Goal: Task Accomplishment & Management: Manage account settings

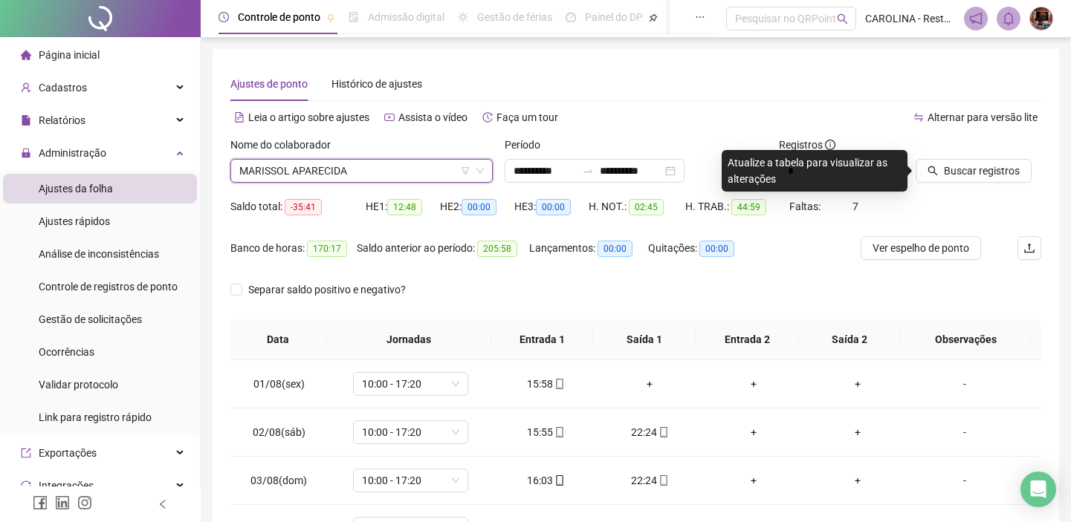
click at [401, 169] on span "MARISSOL APARECIDA" at bounding box center [361, 171] width 244 height 22
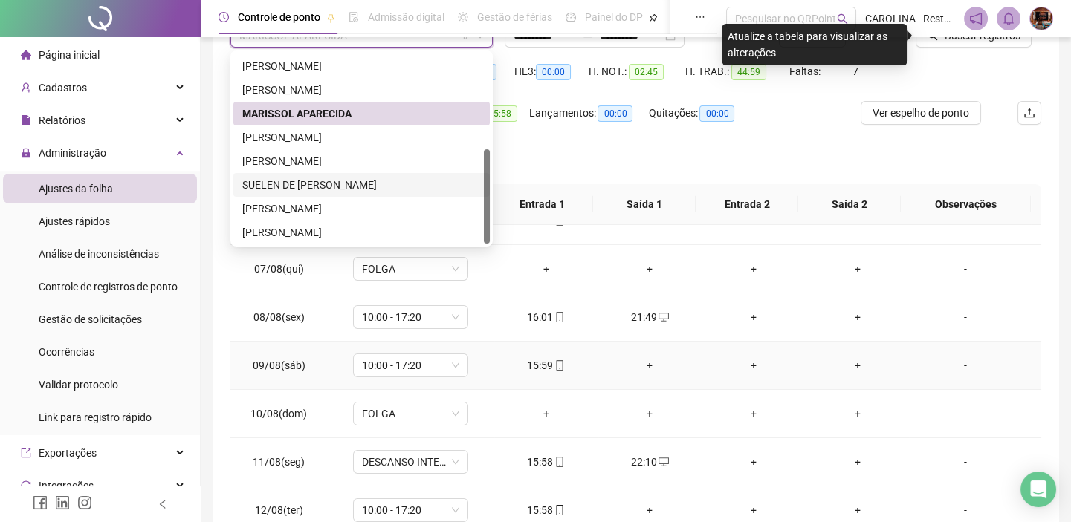
scroll to position [237, 0]
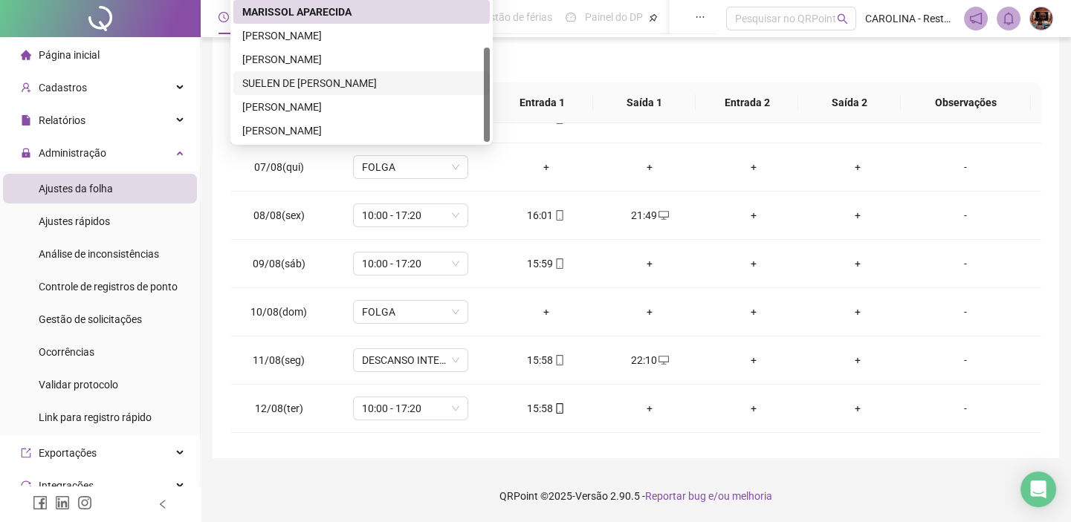
click at [386, 80] on div "SUELEN DE [PERSON_NAME]" at bounding box center [361, 83] width 239 height 16
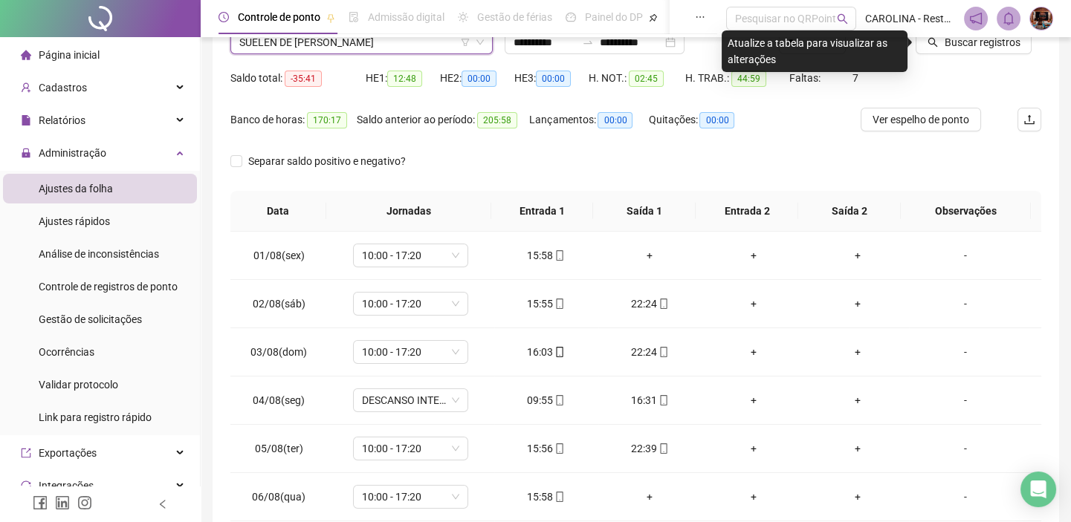
scroll to position [0, 0]
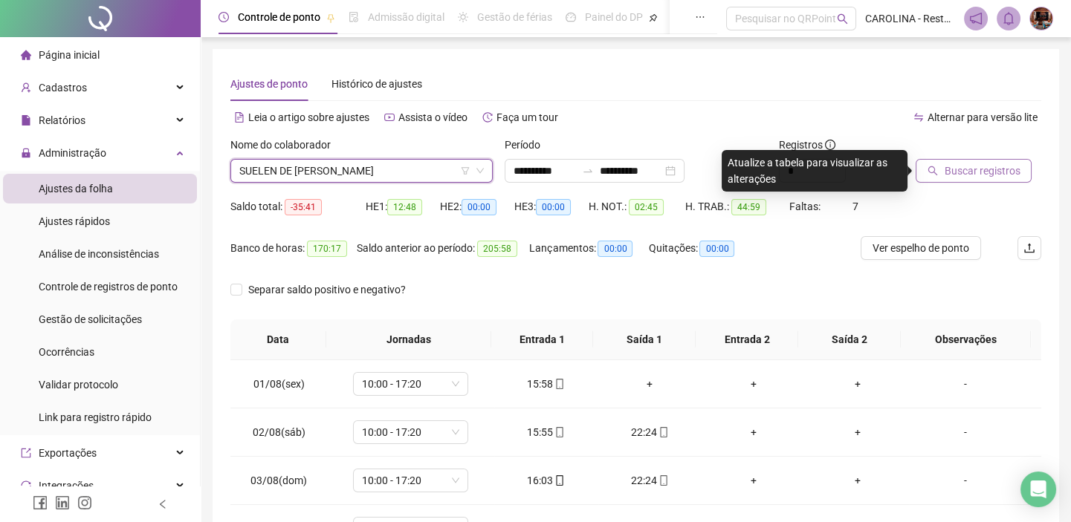
click at [1001, 166] on span "Buscar registros" at bounding box center [982, 171] width 76 height 16
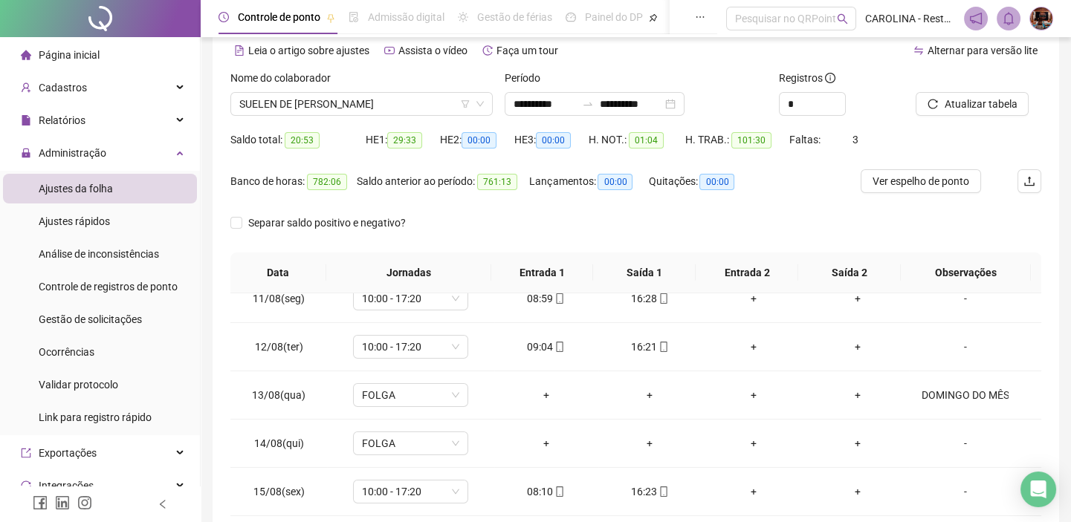
scroll to position [237, 0]
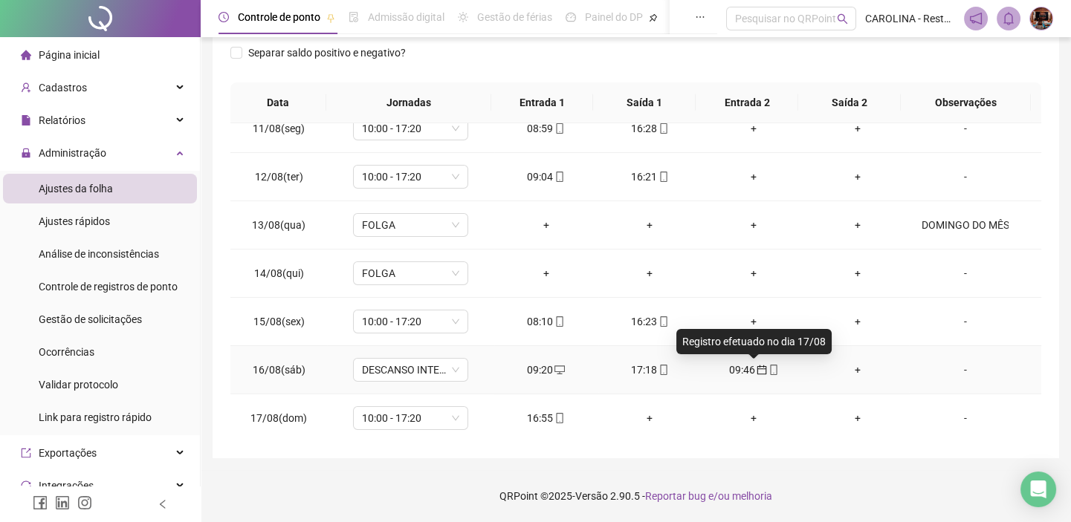
click at [756, 370] on icon "calendar" at bounding box center [761, 370] width 10 height 10
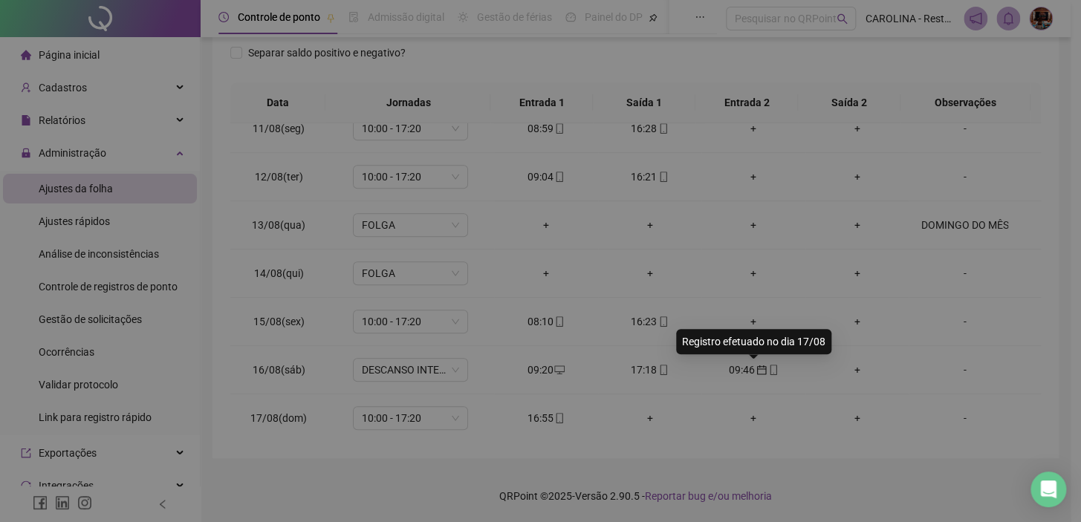
type input "**********"
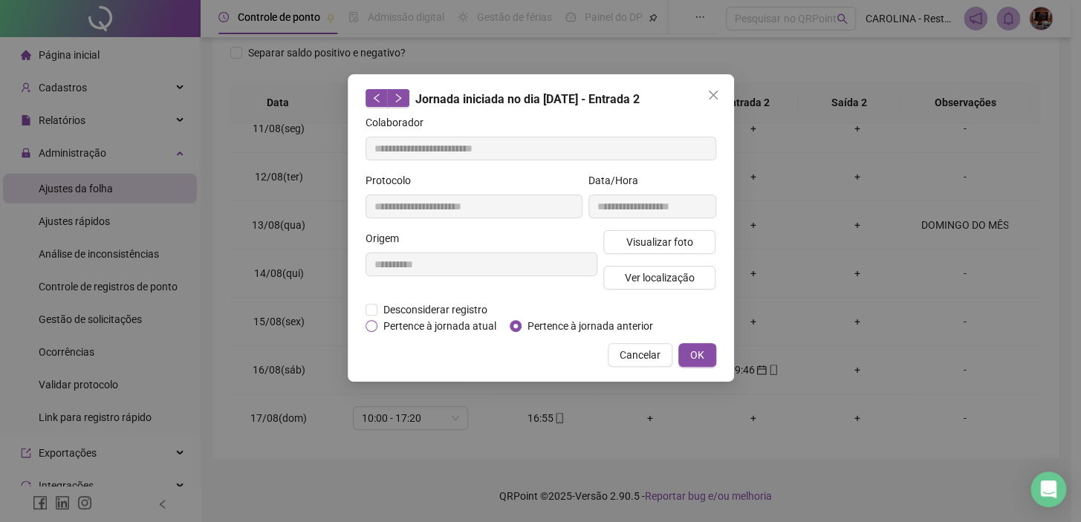
click at [447, 326] on span "Pertence à jornada atual" at bounding box center [439, 326] width 125 height 16
click at [709, 356] on button "OK" at bounding box center [697, 355] width 38 height 24
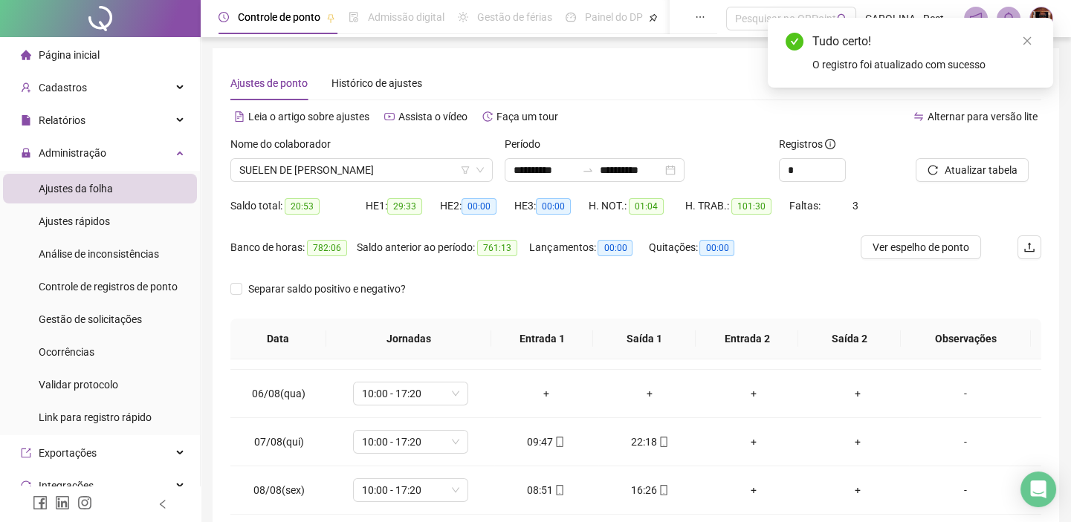
scroll to position [0, 0]
click at [976, 174] on span "Atualizar tabela" at bounding box center [980, 171] width 73 height 16
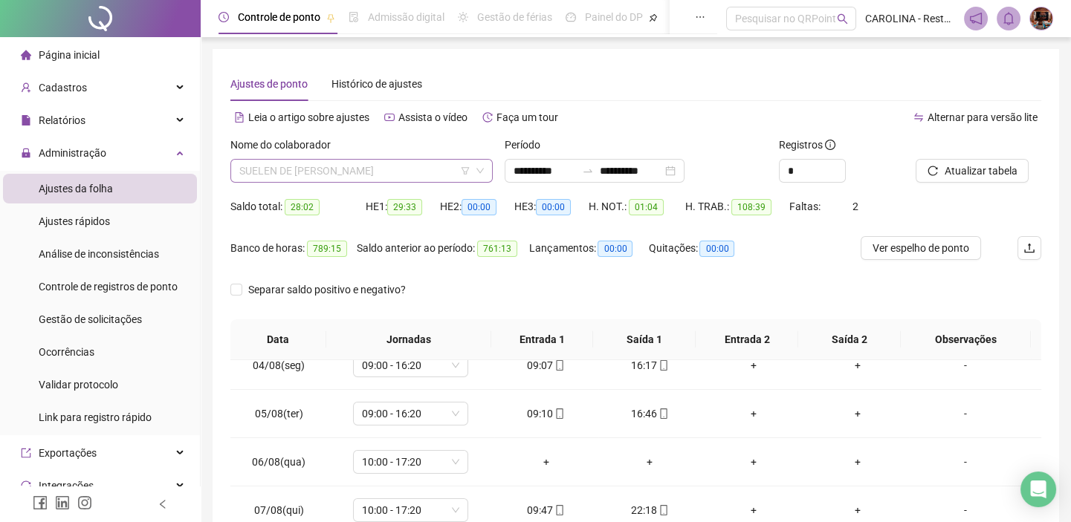
click at [428, 178] on span "SUELEN DE [PERSON_NAME]" at bounding box center [361, 171] width 244 height 22
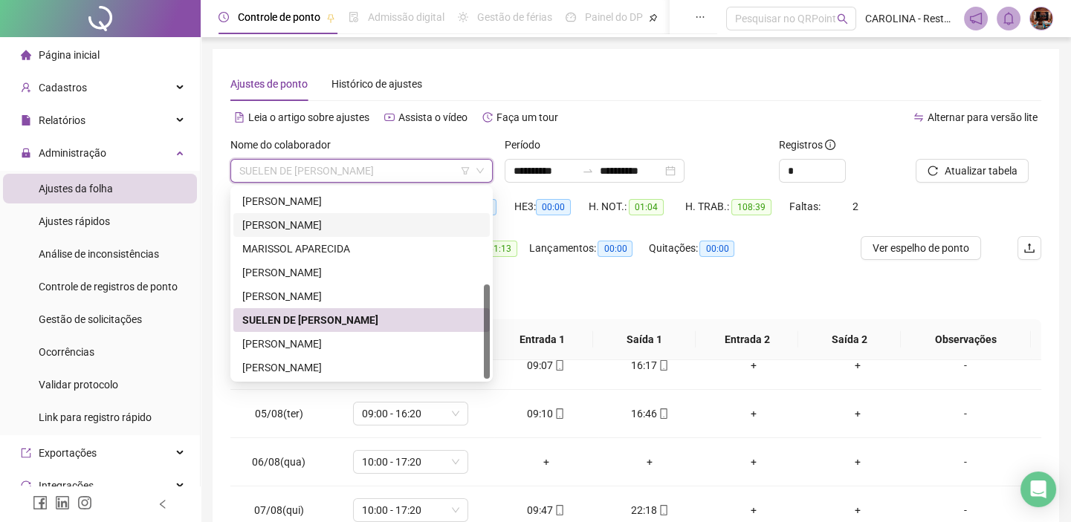
click at [370, 235] on div "[PERSON_NAME]" at bounding box center [361, 225] width 256 height 24
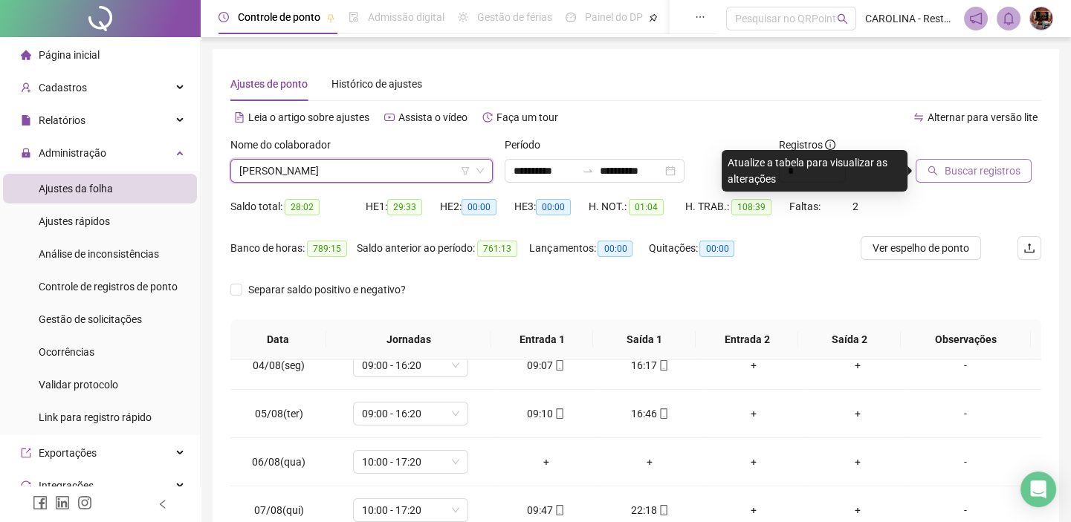
click at [991, 182] on button "Buscar registros" at bounding box center [973, 171] width 116 height 24
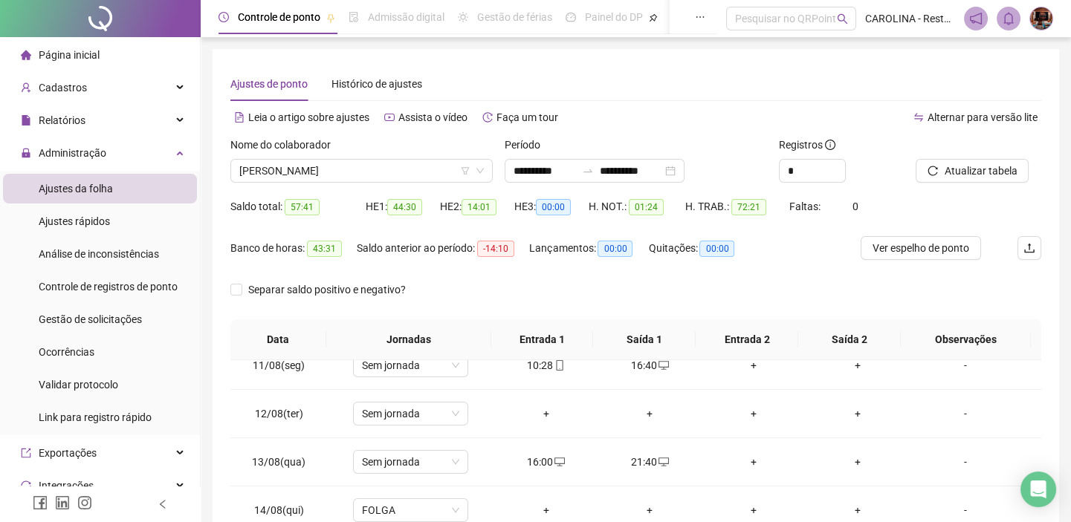
scroll to position [237, 0]
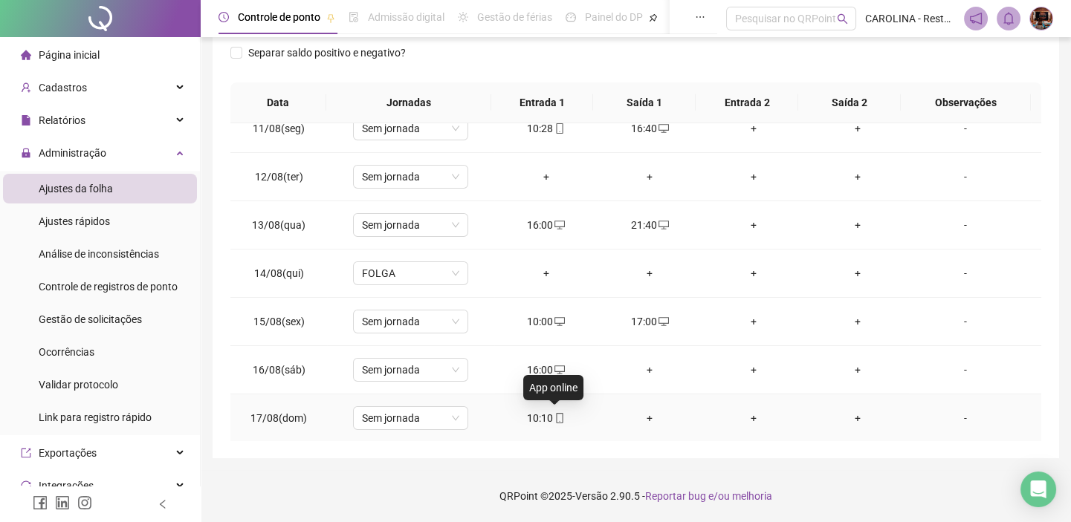
click at [557, 415] on icon "mobile" at bounding box center [560, 418] width 7 height 10
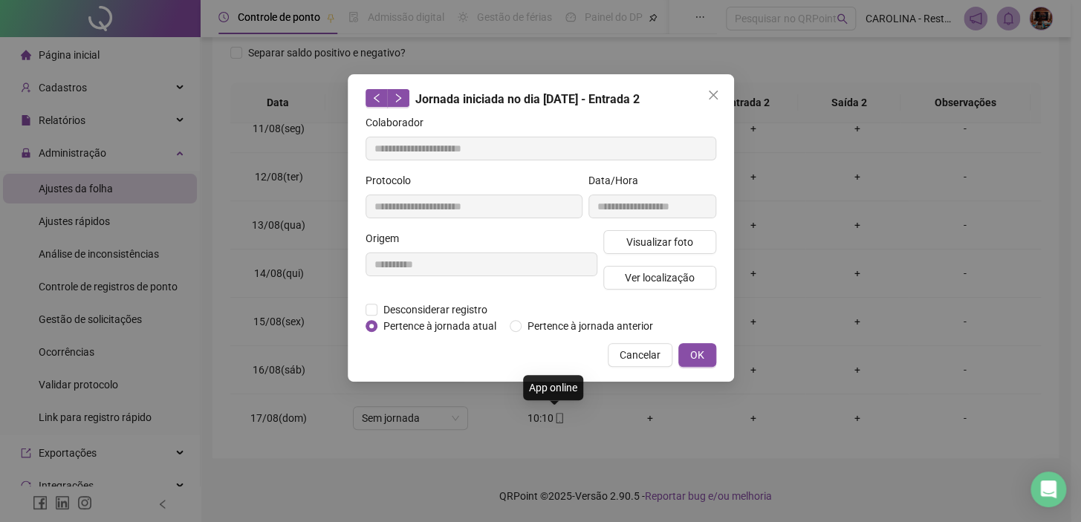
type input "**********"
click at [687, 234] on span "Visualizar foto" at bounding box center [659, 242] width 67 height 16
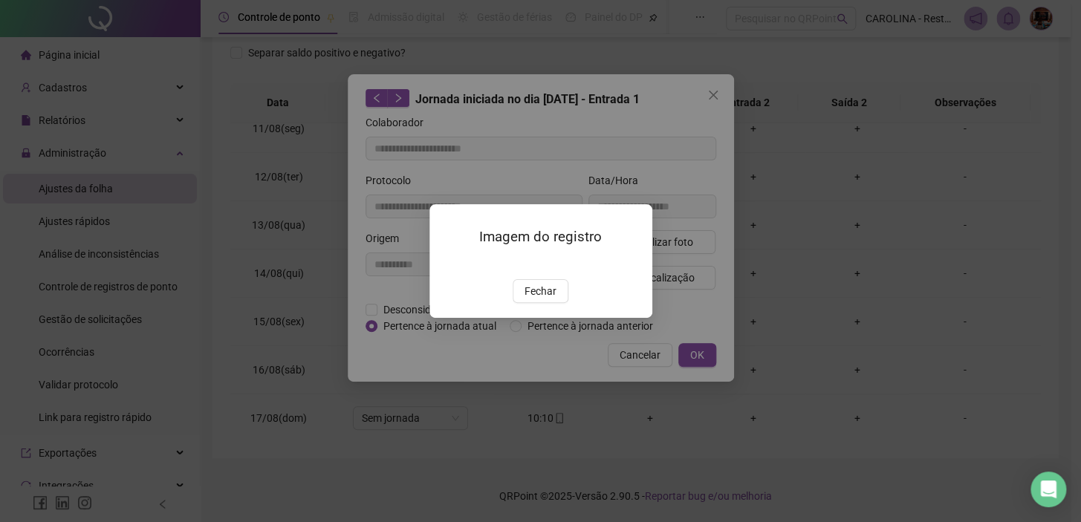
click at [447, 264] on img at bounding box center [447, 264] width 0 height 0
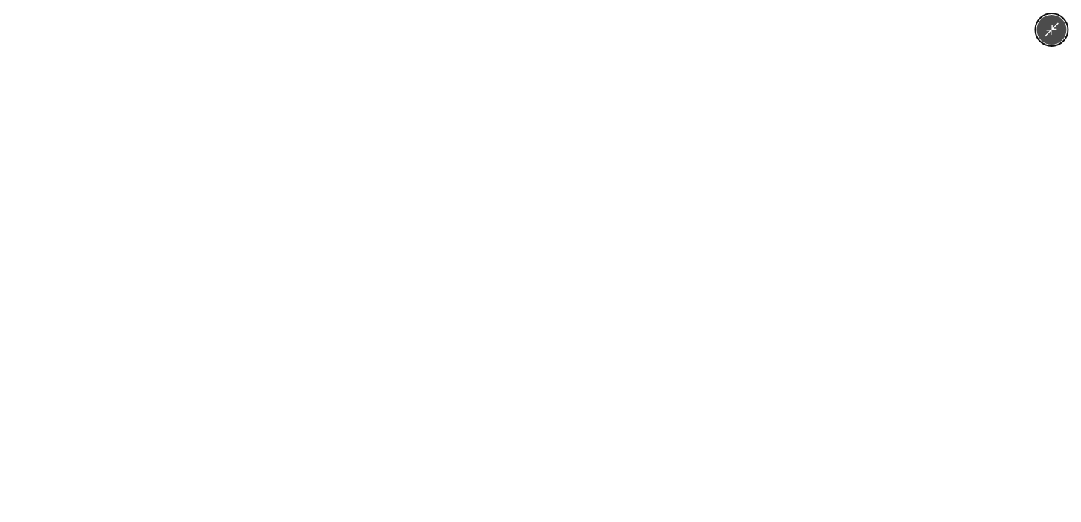
click at [759, 292] on div at bounding box center [540, 261] width 1081 height 522
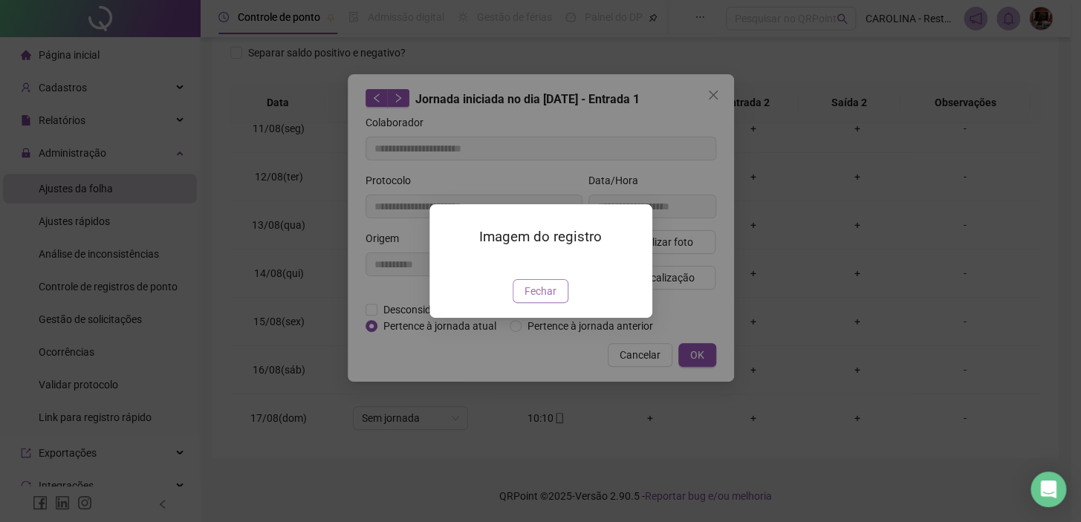
click at [551, 303] on button "Fechar" at bounding box center [541, 291] width 56 height 24
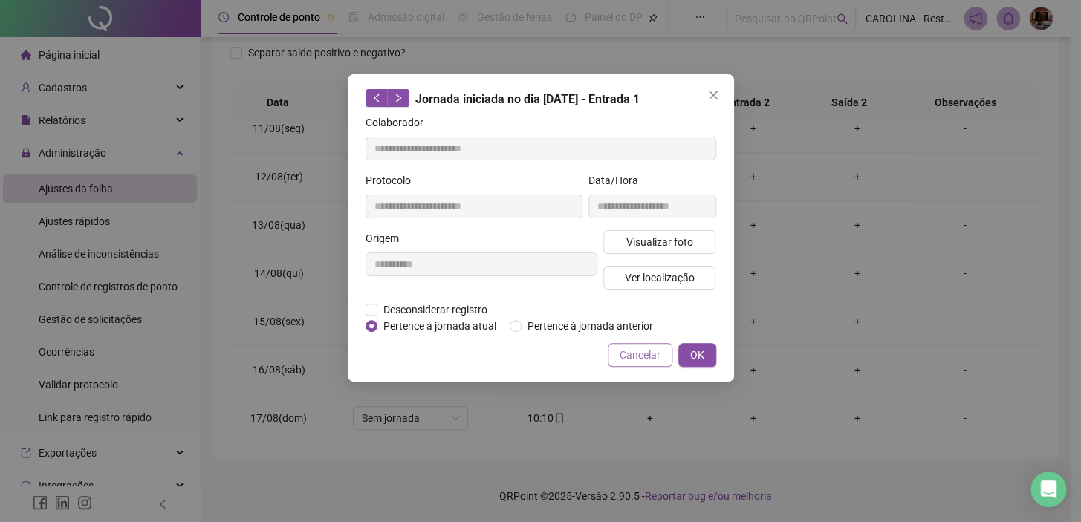
click at [661, 353] on button "Cancelar" at bounding box center [640, 355] width 65 height 24
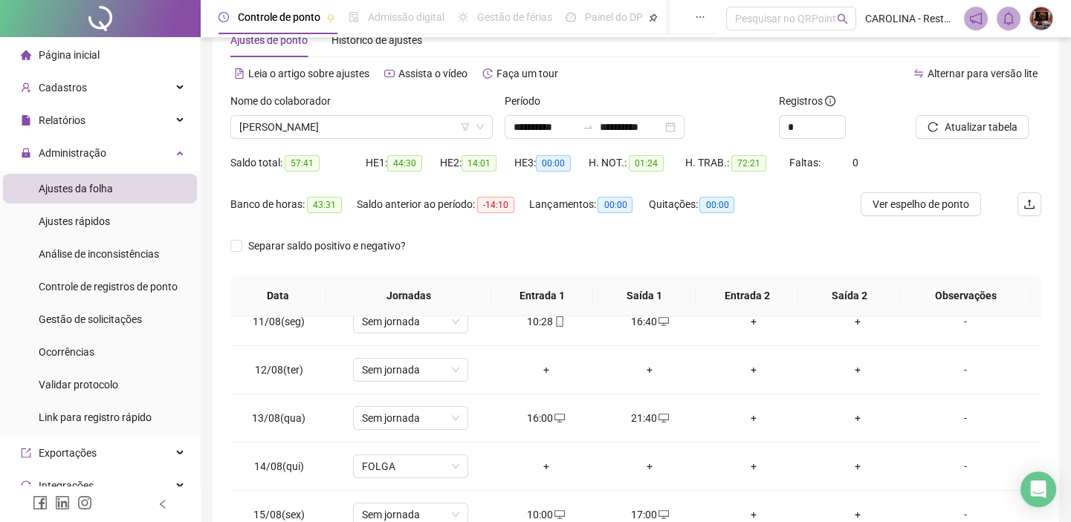
scroll to position [34, 0]
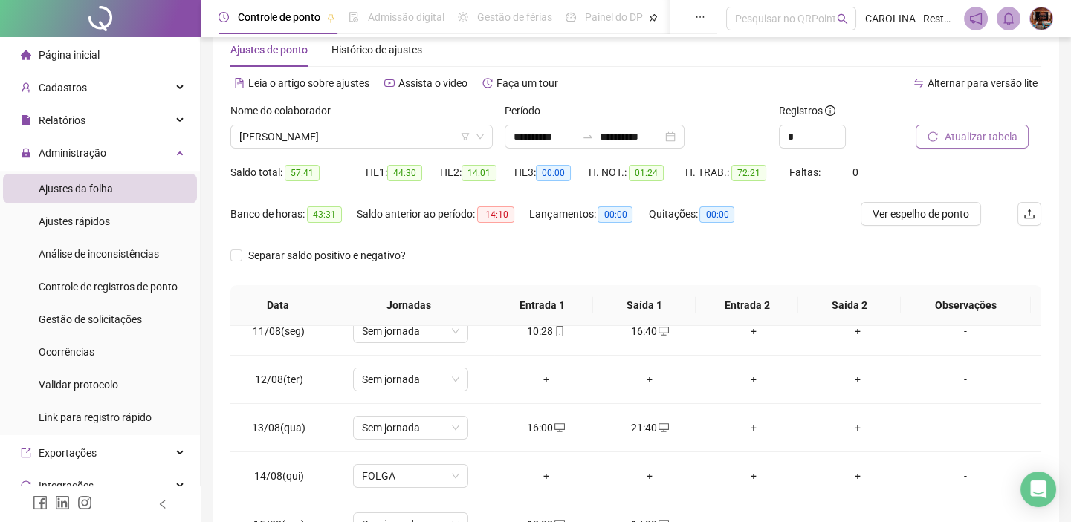
click at [973, 146] on button "Atualizar tabela" at bounding box center [971, 137] width 113 height 24
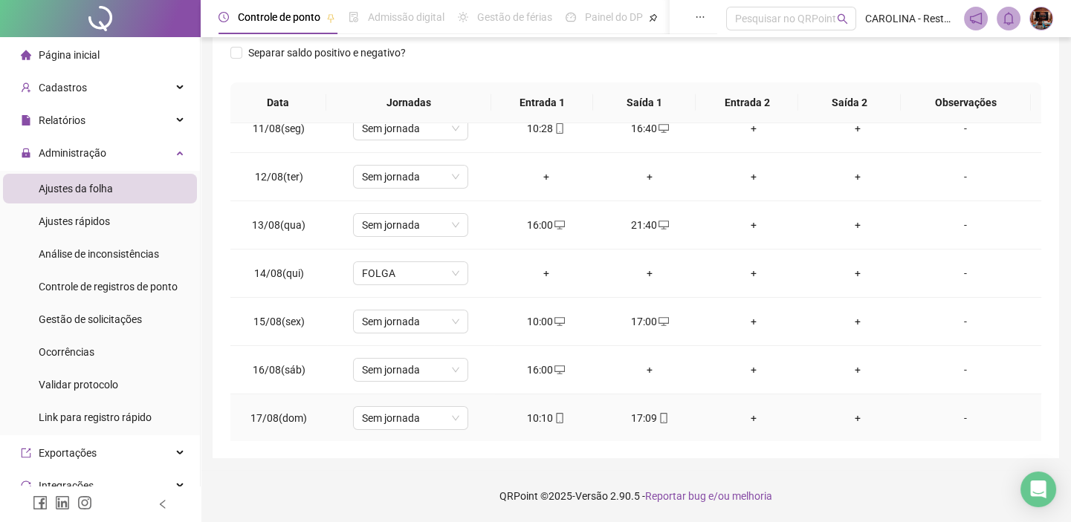
click at [658, 418] on icon "mobile" at bounding box center [663, 418] width 10 height 10
type input "**********"
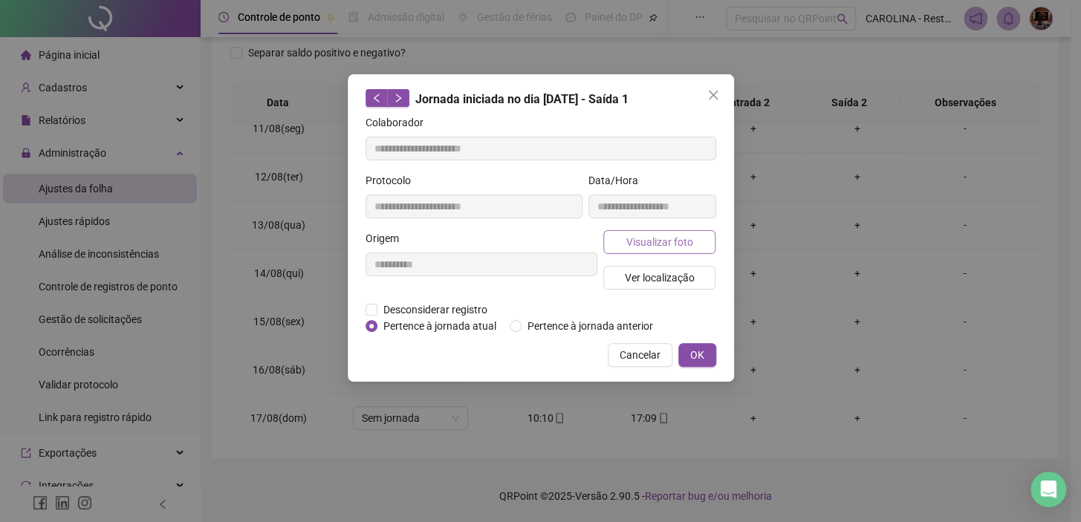
click at [686, 234] on span "Visualizar foto" at bounding box center [659, 242] width 67 height 16
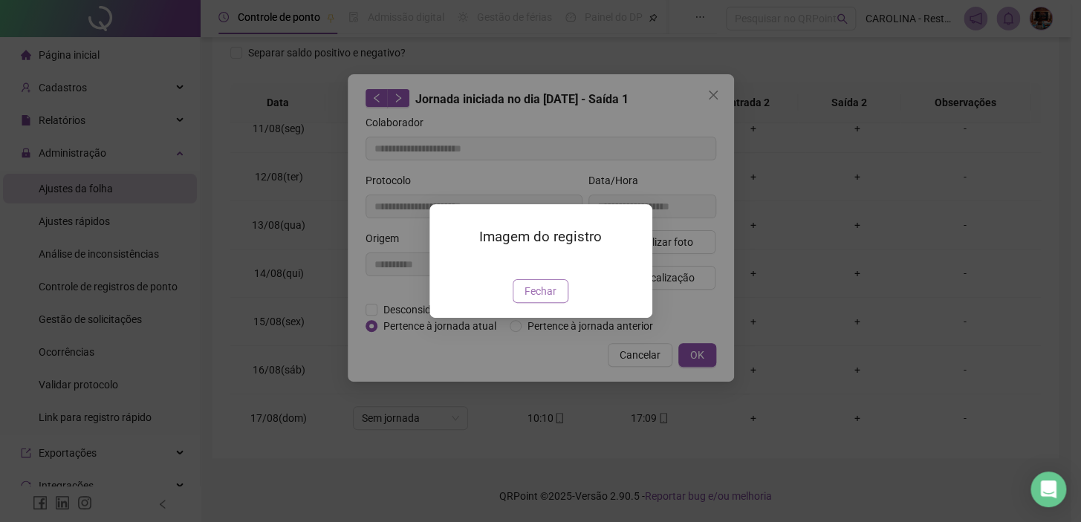
click at [548, 299] on span "Fechar" at bounding box center [541, 291] width 32 height 16
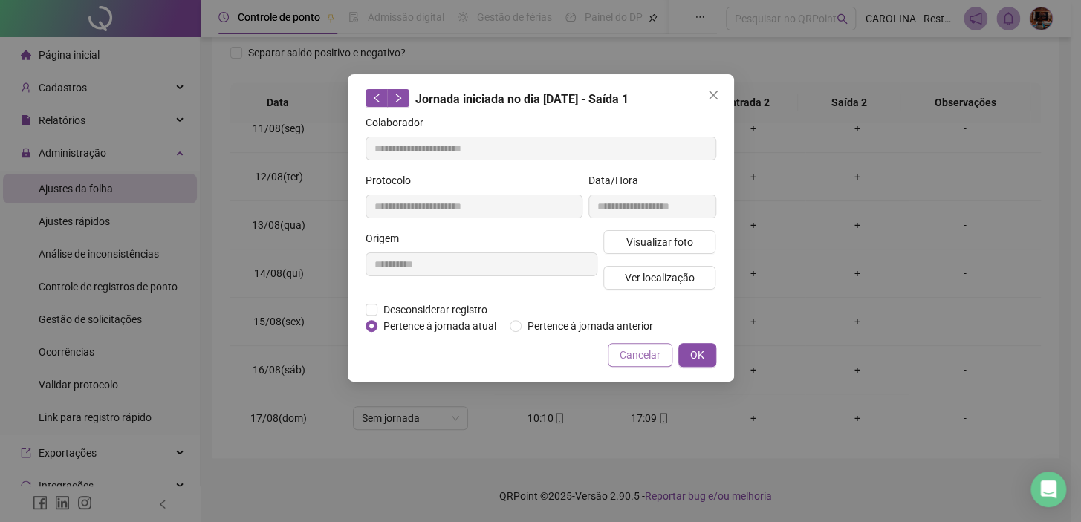
click at [625, 354] on span "Cancelar" at bounding box center [640, 355] width 41 height 16
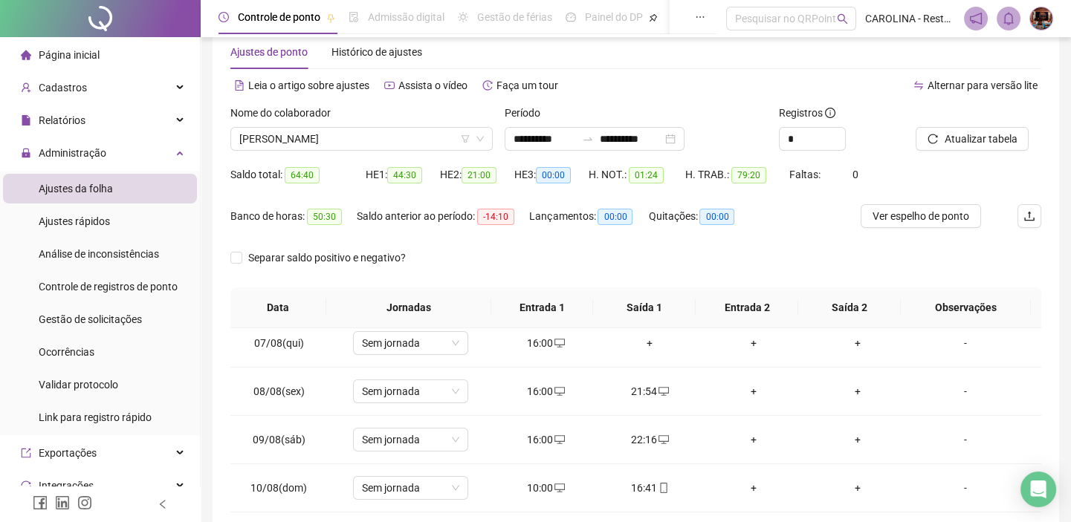
scroll to position [0, 0]
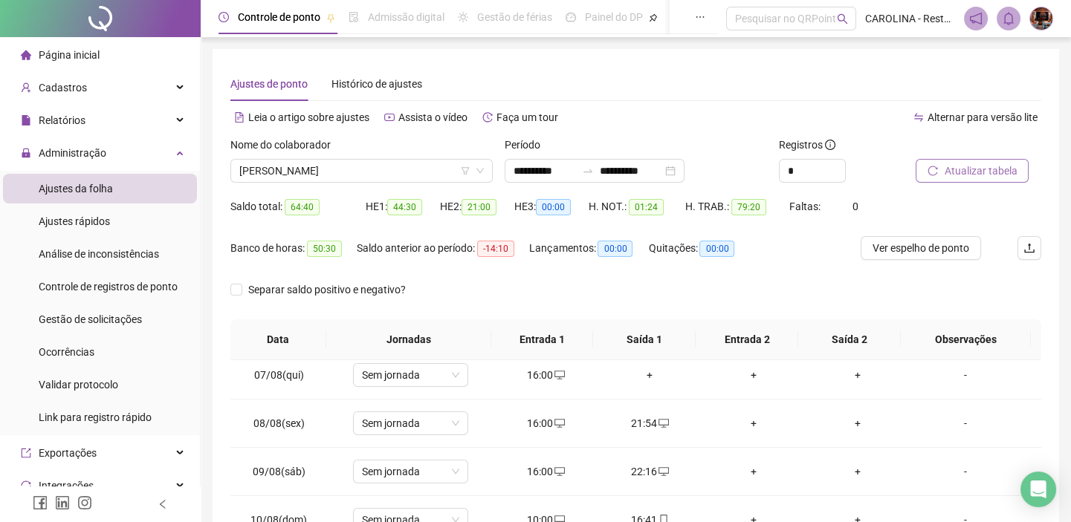
click at [998, 163] on span "Atualizar tabela" at bounding box center [980, 171] width 73 height 16
